Goal: Obtain resource: Download file/media

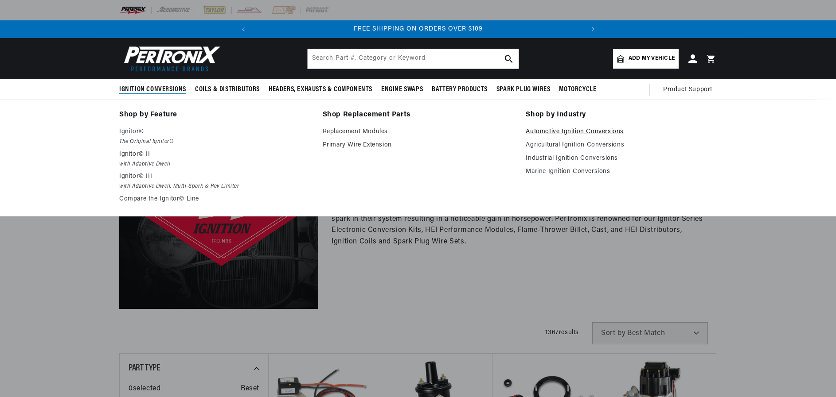
scroll to position [0, 331]
click at [575, 131] on link "Automotive Ignition Conversions" at bounding box center [620, 132] width 191 height 11
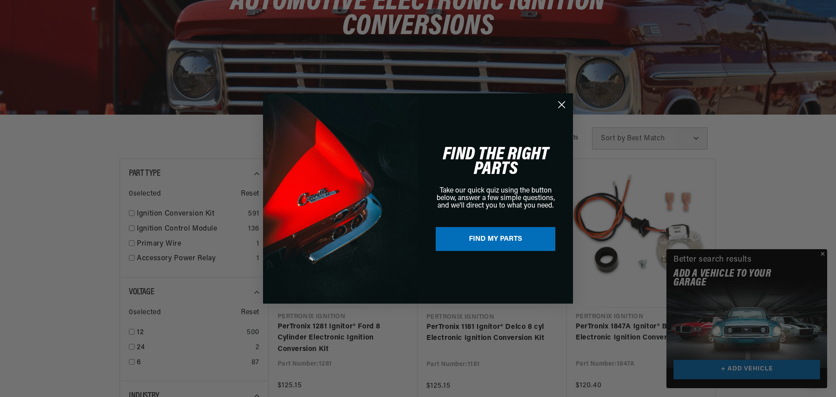
click at [563, 103] on circle "Close dialog" at bounding box center [562, 104] width 15 height 15
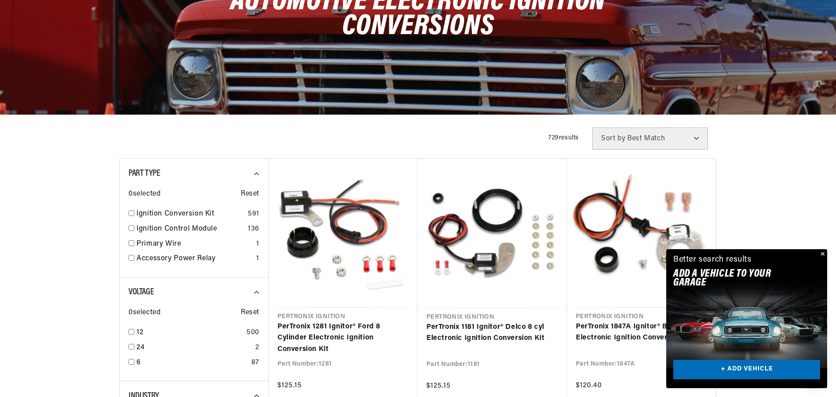
scroll to position [0, 331]
click at [129, 210] on div "Ignition Conversion Kit 591" at bounding box center [193, 216] width 131 height 15
checkbox input "true"
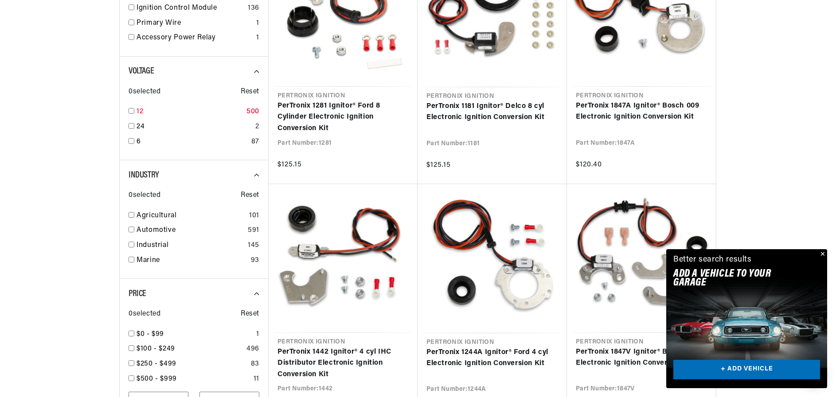
scroll to position [355, 0]
click at [133, 231] on input "checkbox" at bounding box center [131, 229] width 6 height 6
checkbox input "true"
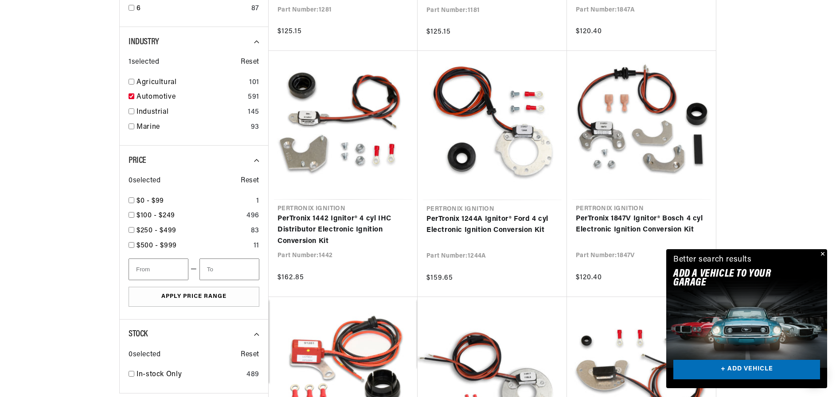
click at [822, 254] on button "Close" at bounding box center [821, 254] width 11 height 11
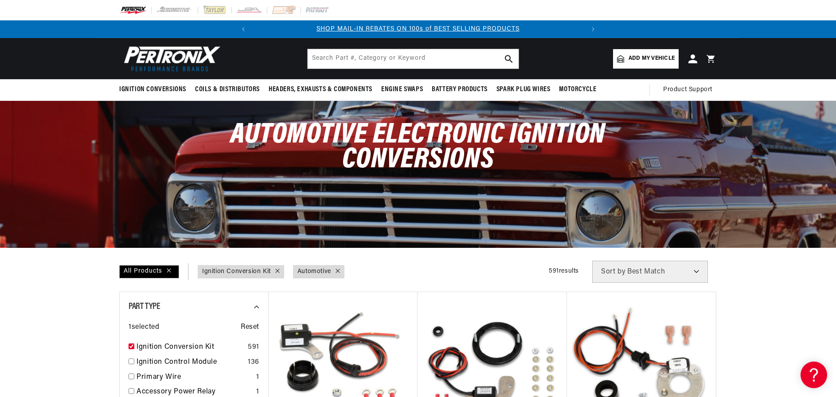
click at [641, 59] on span "Add my vehicle" at bounding box center [651, 58] width 46 height 8
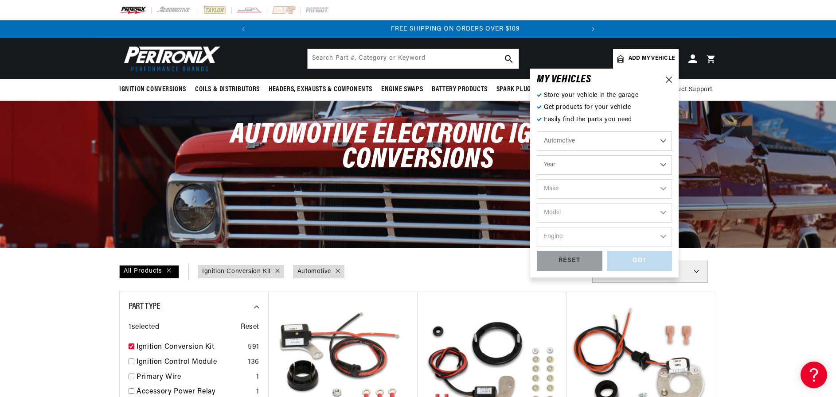
scroll to position [0, 331]
click at [564, 141] on select "Automotive Agricultural Industrial Marine Motorcycle" at bounding box center [604, 141] width 135 height 19
click at [537, 132] on select "Automotive Agricultural Industrial Marine Motorcycle" at bounding box center [604, 141] width 135 height 19
click at [561, 163] on select "Year 2022 2021 2020 2019 2018 2017 2016 2015 2014 2013 2012 2011 2010 2009 2008…" at bounding box center [604, 165] width 135 height 19
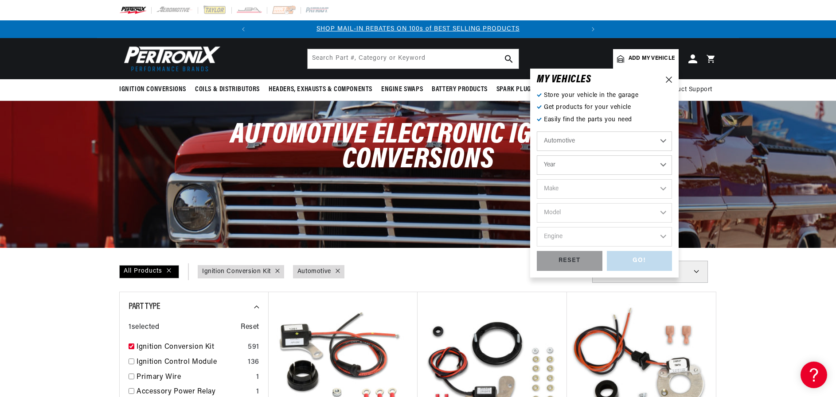
select select "1963"
click at [537, 156] on select "Year 2022 2021 2020 2019 2018 2017 2016 2015 2014 2013 2012 2011 2010 2009 2008…" at bounding box center [604, 165] width 135 height 19
select select "1963"
click at [664, 189] on select "Make American Motors Aston Martin Austin Austin Healey Bentley Buick Cadillac C…" at bounding box center [604, 188] width 135 height 19
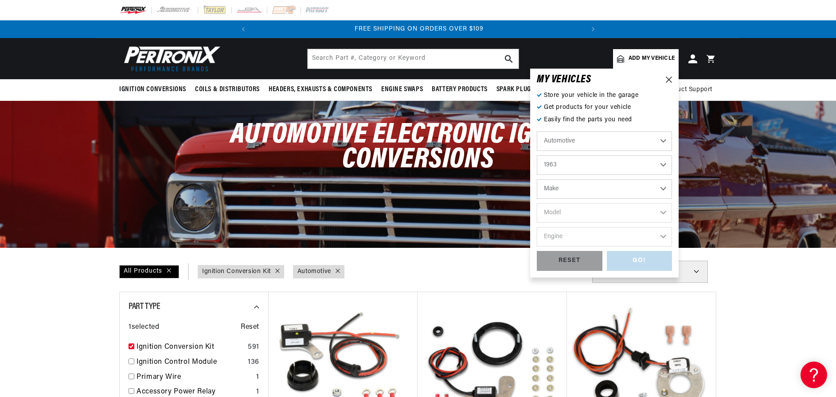
select select "Pontiac"
click at [537, 179] on select "Make American Motors Aston Martin Austin Austin Healey Bentley Buick Cadillac C…" at bounding box center [604, 188] width 135 height 19
select select "Pontiac"
click at [661, 211] on select "Model Acadian Bonneville Catalina Grand Prix Laurentian LeMans Parisienne Star …" at bounding box center [604, 212] width 135 height 19
select select "Grand-Prix"
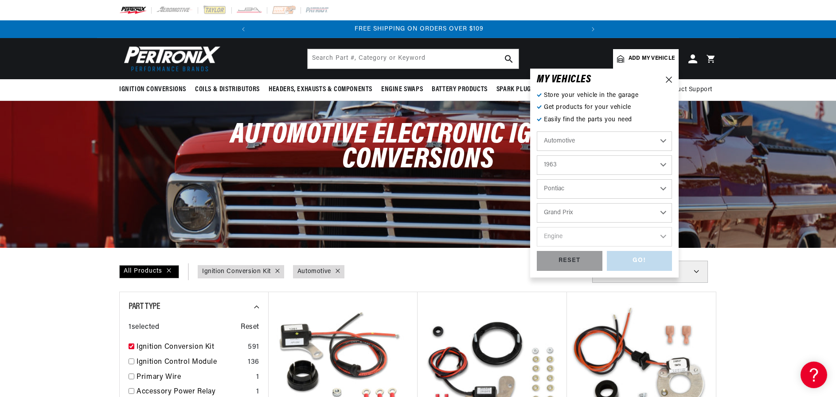
click at [537, 203] on select "Model Acadian Bonneville Catalina Grand Prix Laurentian LeMans Parisienne Star …" at bounding box center [604, 212] width 135 height 19
select select "Grand-Prix"
click at [664, 236] on select "Engine 6.4L 6.6L 6.9L 7.0L 7.5L" at bounding box center [604, 236] width 135 height 19
select select "6.9L"
click at [537, 227] on select "Engine 6.4L 6.6L 6.9L 7.0L 7.5L" at bounding box center [604, 236] width 135 height 19
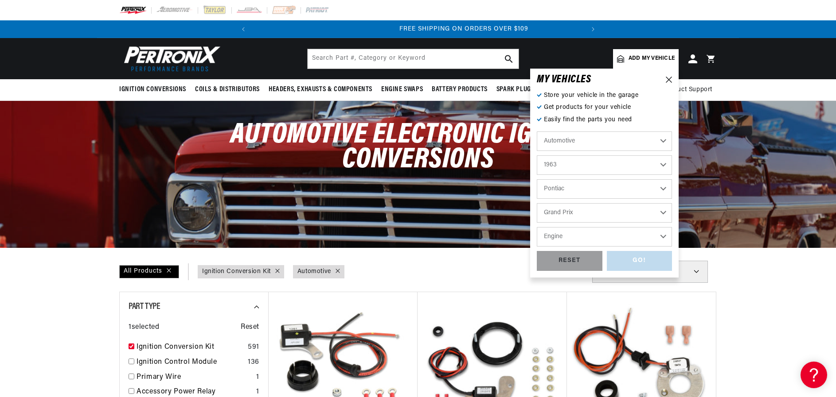
select select "6.9L"
click at [653, 260] on div "GO!" at bounding box center [640, 261] width 66 height 20
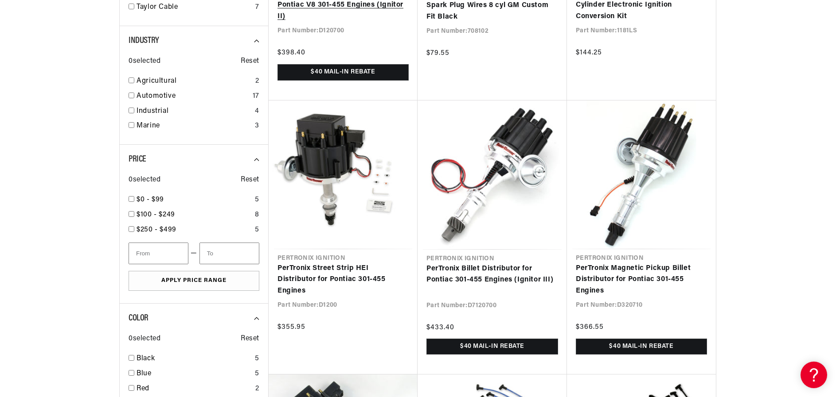
scroll to position [665, 0]
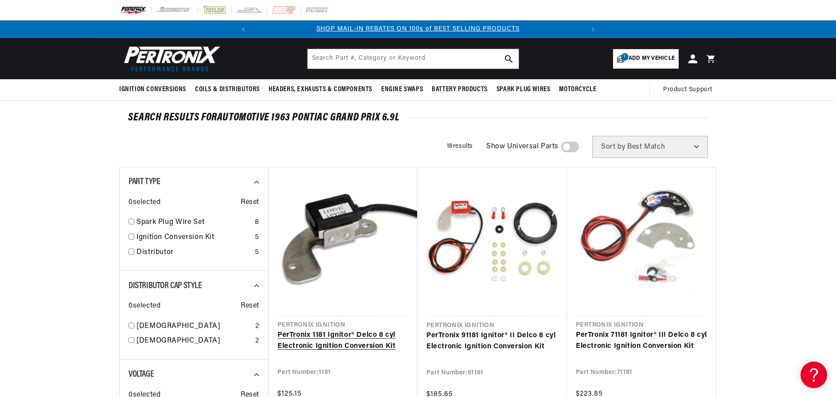
click at [344, 338] on link "PerTronix 1181 Ignitor® Delco 8 cyl Electronic Ignition Conversion Kit" at bounding box center [342, 341] width 131 height 23
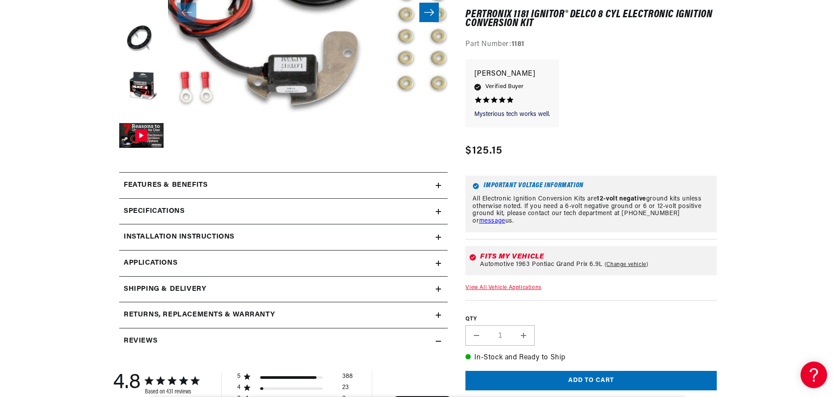
scroll to position [266, 0]
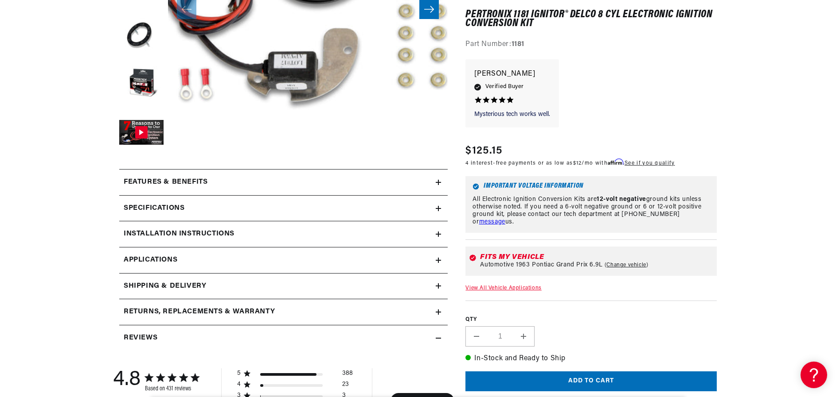
click at [188, 234] on h2 "Installation instructions" at bounding box center [179, 235] width 111 height 12
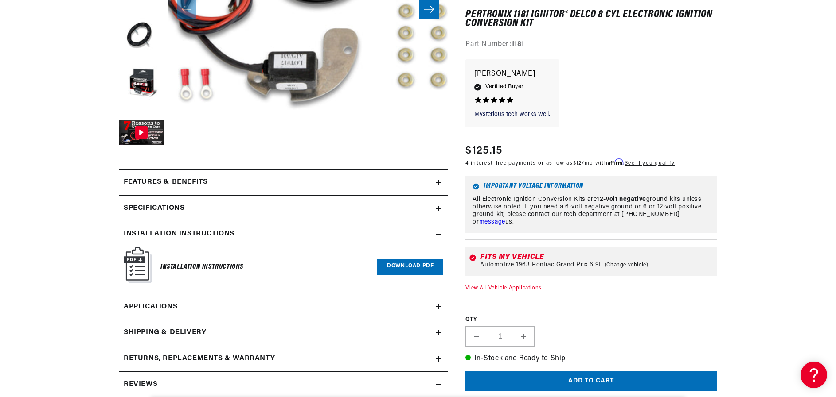
scroll to position [0, 331]
click at [410, 265] on link "Download PDF" at bounding box center [410, 267] width 66 height 16
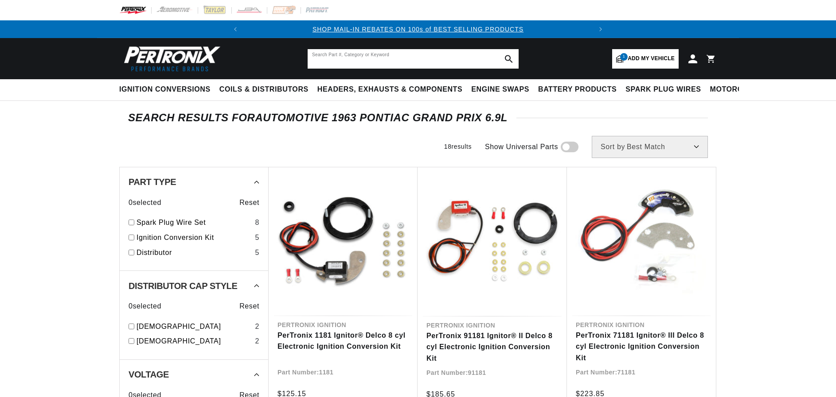
click at [353, 53] on input "text" at bounding box center [412, 58] width 211 height 19
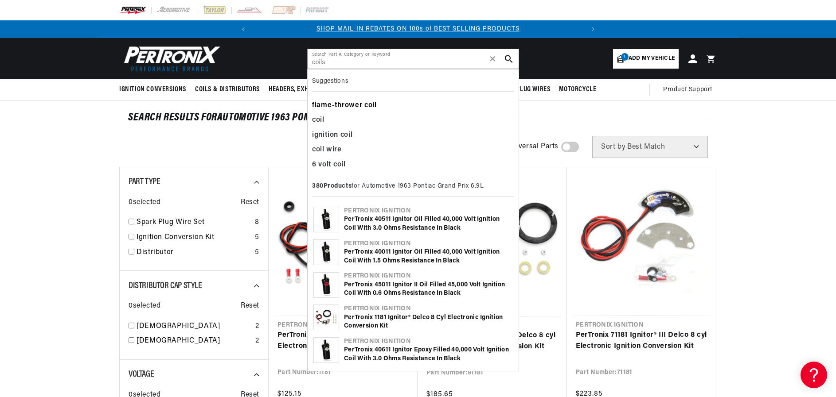
click at [343, 100] on div "flame-thrower coil" at bounding box center [413, 105] width 202 height 15
type input "flame-thrower coil"
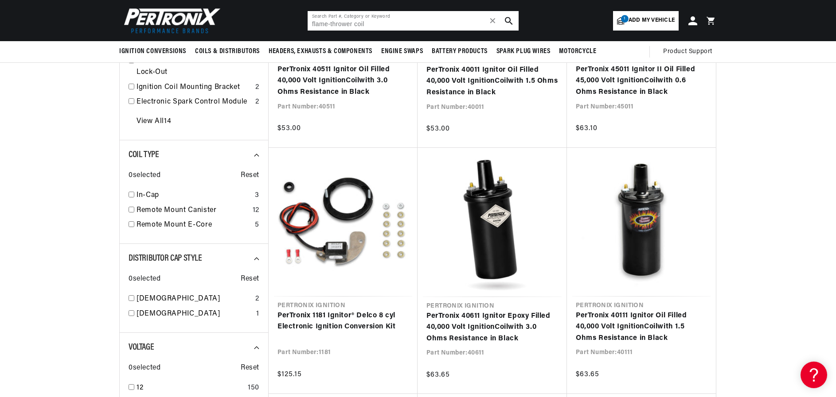
scroll to position [0, 331]
